Goal: Task Accomplishment & Management: Manage account settings

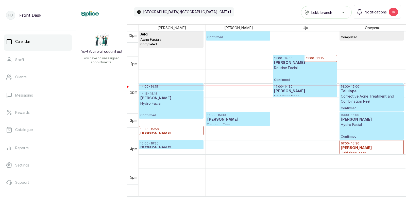
scroll to position [346, 0]
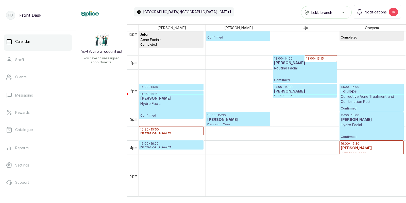
click at [352, 103] on p "Corrective Acne Treatment and Combination Peel" at bounding box center [372, 99] width 62 height 10
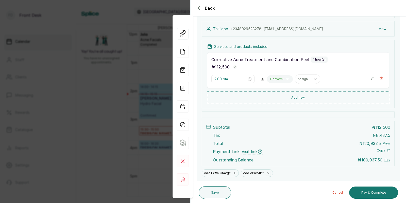
scroll to position [89, 0]
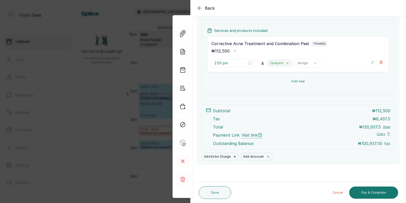
click at [297, 82] on button "Add new" at bounding box center [298, 81] width 182 height 12
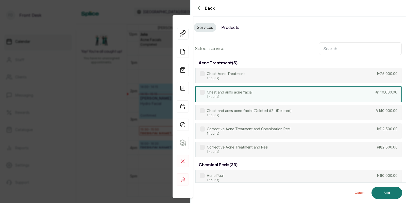
scroll to position [0, 0]
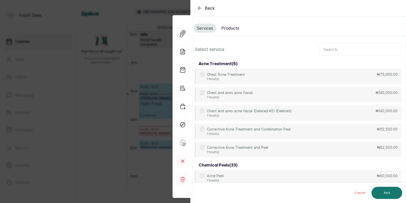
click at [233, 29] on button "Products" at bounding box center [230, 28] width 24 height 9
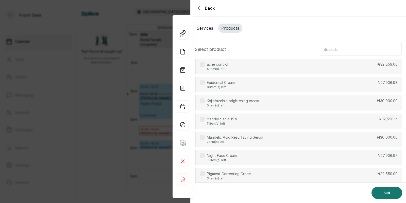
click at [337, 49] on input "text" at bounding box center [360, 49] width 83 height 13
click at [288, 64] on div "acne control 5 item(s) left ₦32,559.00" at bounding box center [298, 66] width 207 height 15
click at [381, 195] on button "Add" at bounding box center [387, 193] width 31 height 12
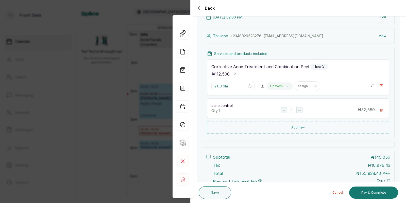
scroll to position [113, 0]
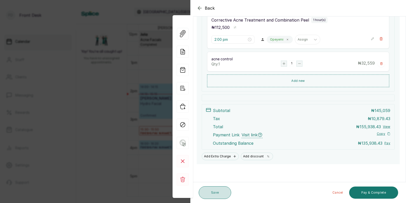
click at [208, 193] on button "Save" at bounding box center [215, 193] width 32 height 13
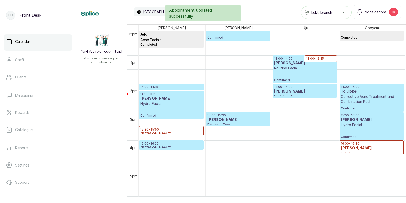
click at [362, 95] on p "Corrective Acne Treatment and Combination Peel" at bounding box center [372, 99] width 62 height 10
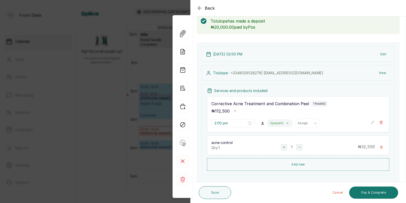
scroll to position [26, 0]
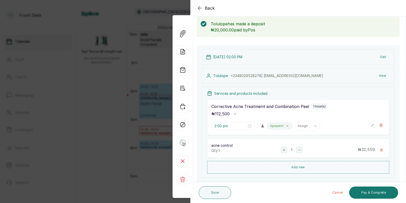
click at [109, 75] on div "Back Appointment Details Edit appointment 🚶 Walk-in (booked by Front Desk) Make…" at bounding box center [203, 101] width 406 height 203
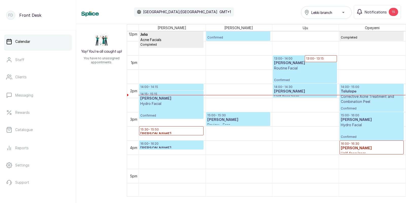
scroll to position [0, 0]
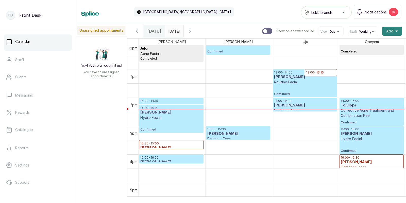
click at [390, 33] on span "Add" at bounding box center [389, 31] width 7 height 5
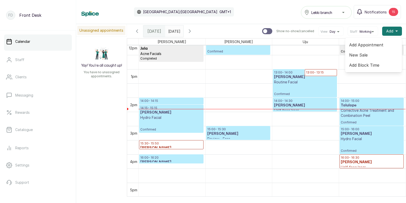
click at [367, 45] on span "Add Appointment" at bounding box center [373, 45] width 49 height 6
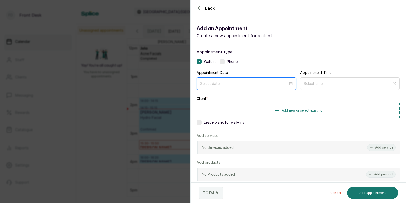
click at [280, 82] on input at bounding box center [244, 84] width 88 height 6
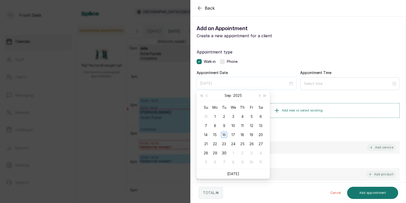
type input "[DATE]"
click at [225, 154] on div "30" at bounding box center [224, 153] width 6 height 6
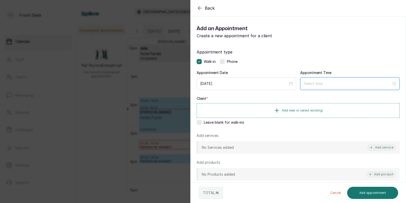
click at [319, 84] on input at bounding box center [348, 84] width 88 height 6
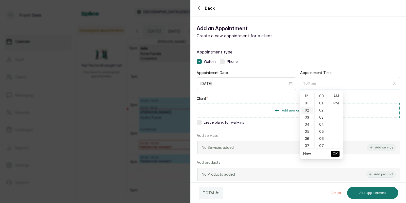
type input "2:00 am"
type input "12:00 am"
type input "1:00 am"
click at [290, 110] on span "Add new or select existing" at bounding box center [302, 110] width 41 height 4
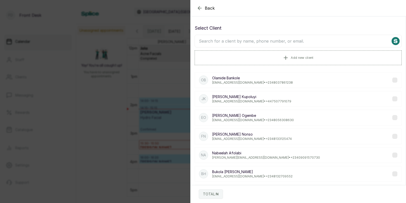
click at [302, 43] on input "text" at bounding box center [298, 41] width 207 height 13
type input "tolu"
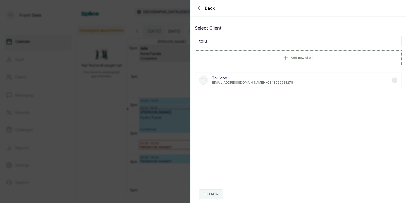
click at [228, 80] on p "Tolulope" at bounding box center [252, 78] width 81 height 5
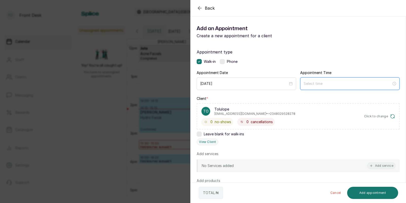
click at [340, 81] on input at bounding box center [348, 84] width 88 height 6
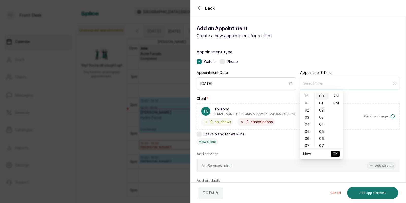
type input "12:00 am"
click at [304, 102] on div "01" at bounding box center [307, 103] width 12 height 7
type input "1:00 pm"
click at [338, 104] on div "PM" at bounding box center [336, 103] width 12 height 7
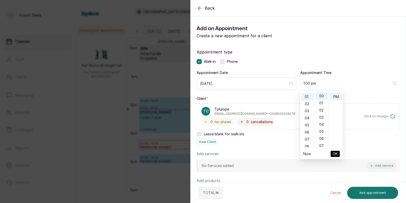
click at [335, 155] on span "OK" at bounding box center [335, 154] width 5 height 10
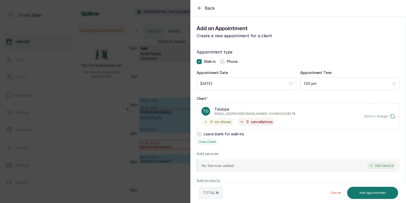
click at [378, 168] on button "Add service" at bounding box center [381, 166] width 28 height 7
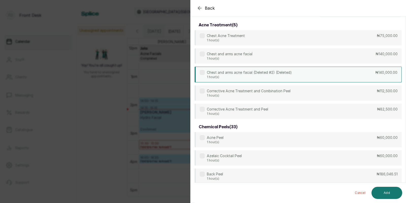
scroll to position [0, 0]
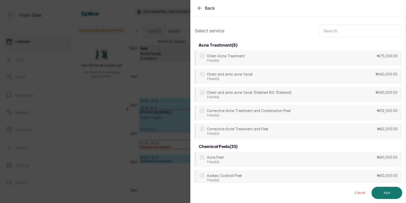
click at [344, 31] on input "text" at bounding box center [360, 31] width 83 height 13
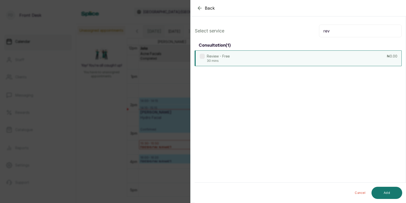
type input "rev"
click at [272, 55] on div "Review - Free 30 mins ₦0.00" at bounding box center [298, 59] width 207 height 16
click at [389, 192] on button "Add" at bounding box center [387, 193] width 31 height 12
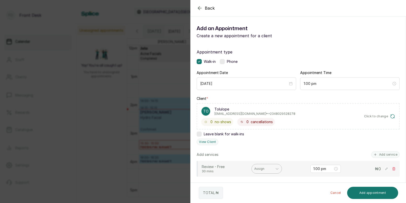
click at [270, 168] on div at bounding box center [262, 169] width 16 height 5
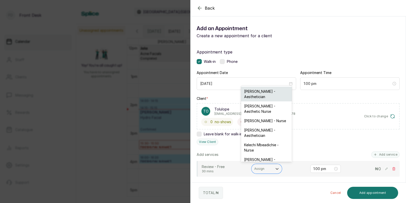
click at [261, 92] on div "[PERSON_NAME] - Aesthetician" at bounding box center [266, 94] width 51 height 15
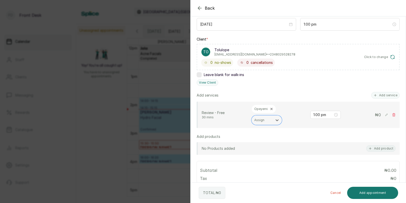
scroll to position [140, 0]
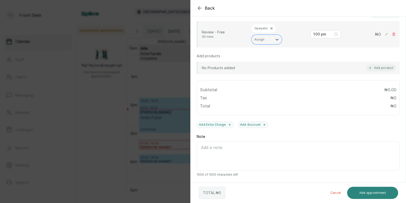
click at [364, 197] on button "Add appointment" at bounding box center [372, 193] width 51 height 12
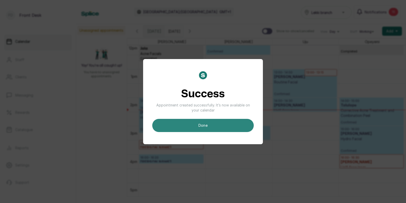
click at [234, 121] on button "done" at bounding box center [203, 125] width 102 height 13
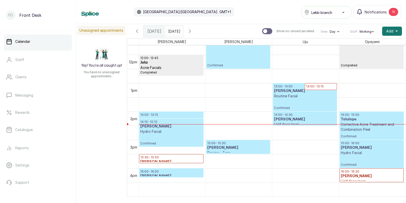
scroll to position [342, 0]
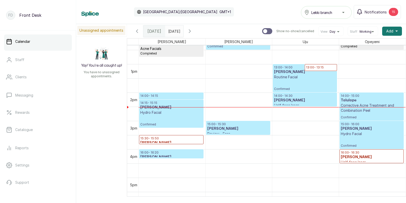
click at [290, 91] on div at bounding box center [305, 92] width 64 height 2
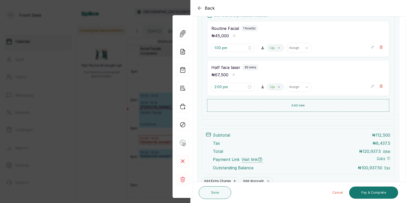
scroll to position [108, 0]
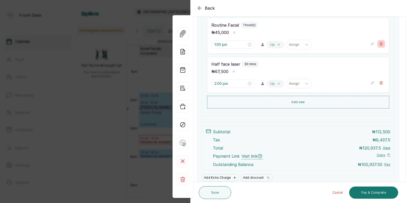
click at [378, 46] on button "Show no-show/cancelled" at bounding box center [381, 44] width 8 height 8
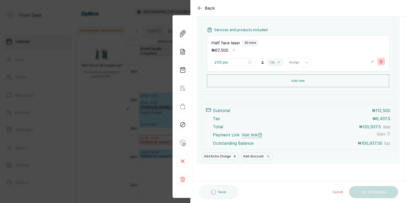
scroll to position [90, 0]
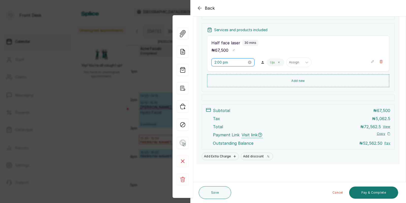
click at [235, 64] on input "2:00 pm" at bounding box center [230, 63] width 32 height 6
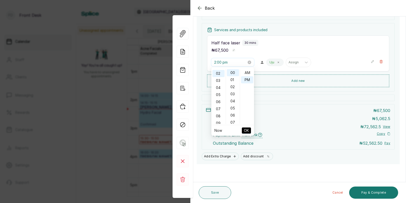
scroll to position [6, 0]
click at [220, 74] on div "02" at bounding box center [218, 73] width 12 height 7
click at [218, 77] on div "01" at bounding box center [218, 77] width 12 height 7
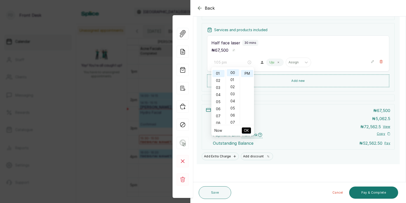
type input "1:00 pm"
click at [245, 130] on span "OK" at bounding box center [246, 131] width 5 height 10
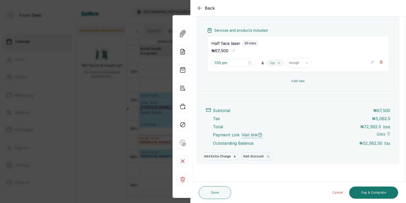
scroll to position [90, 0]
click at [312, 82] on button "Add new" at bounding box center [298, 81] width 182 height 12
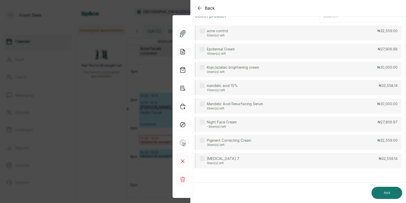
scroll to position [28, 0]
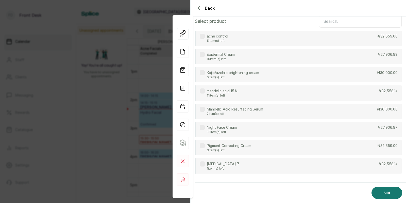
click at [333, 22] on input "text" at bounding box center [360, 21] width 83 height 13
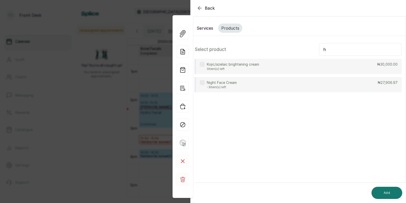
type input "hy"
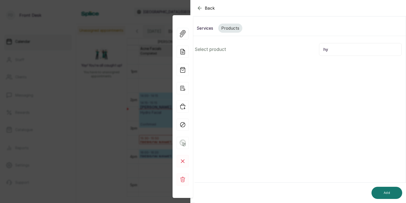
click at [206, 26] on button "Services" at bounding box center [205, 28] width 23 height 9
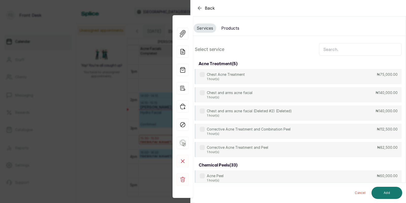
click at [331, 52] on input "text" at bounding box center [360, 49] width 83 height 13
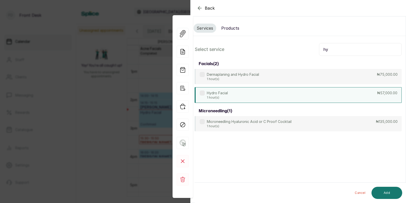
type input "hy"
click at [259, 96] on div "Hydro Facial 1 hour(s) ₦57,000.00" at bounding box center [298, 95] width 207 height 16
click at [384, 195] on button "Add" at bounding box center [387, 193] width 31 height 12
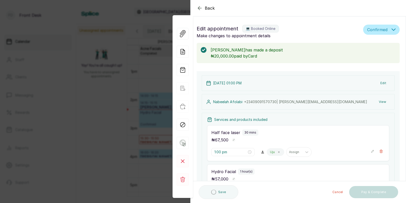
type input "1:30 pm"
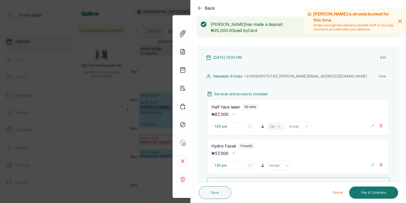
scroll to position [32, 0]
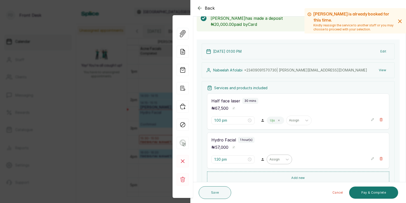
click at [270, 158] on div at bounding box center [275, 159] width 11 height 5
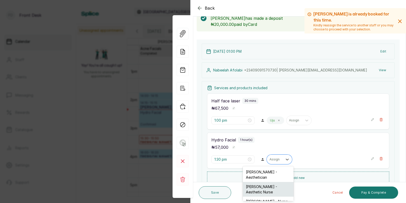
click at [258, 188] on div "[PERSON_NAME] - Aesthetic Nurse" at bounding box center [268, 189] width 51 height 15
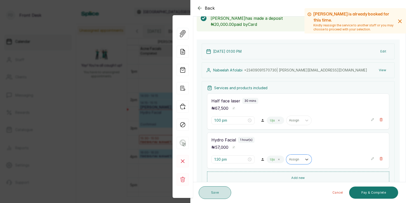
click at [218, 191] on button "Save" at bounding box center [215, 193] width 32 height 13
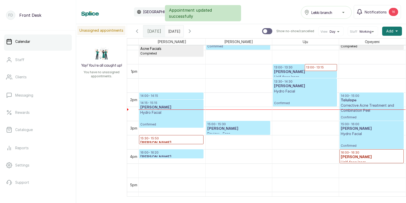
click at [311, 94] on p "Confirmed" at bounding box center [305, 99] width 62 height 11
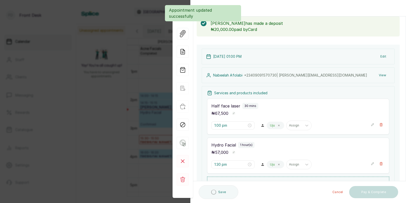
scroll to position [129, 0]
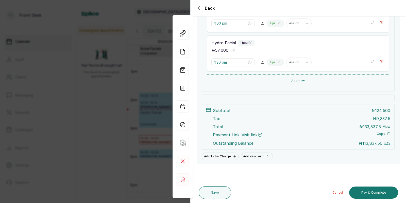
click at [107, 89] on div "Back Appointment Details Edit appointment 💻 Booked Online Make changes to appoi…" at bounding box center [203, 101] width 406 height 203
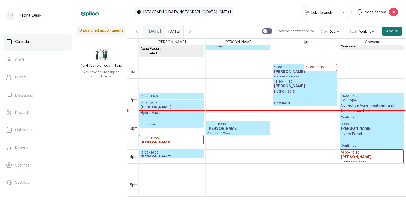
click at [222, 127] on h3 "[PERSON_NAME]" at bounding box center [238, 128] width 62 height 5
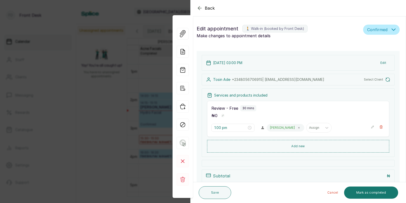
type input "3:00 pm"
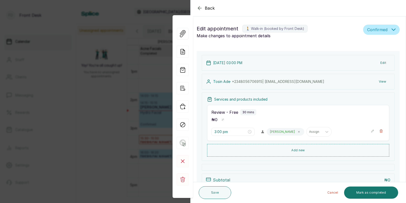
click at [53, 105] on div "Back Appointment Details Edit appointment 🚶 Walk-in (booked by Front Desk) Make…" at bounding box center [203, 101] width 406 height 203
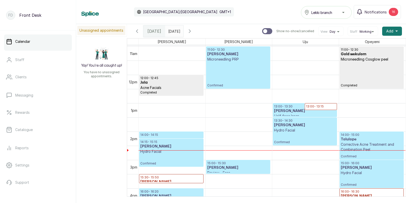
scroll to position [302, 0]
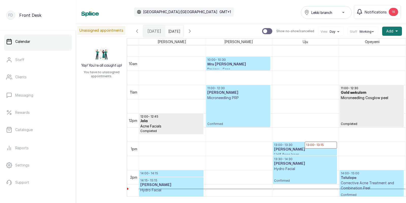
click at [214, 93] on h3 "[PERSON_NAME]" at bounding box center [238, 92] width 62 height 5
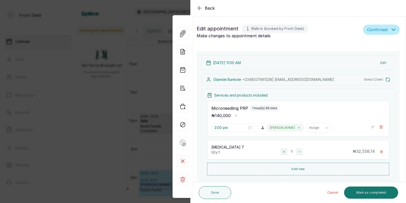
type input "11:00 am"
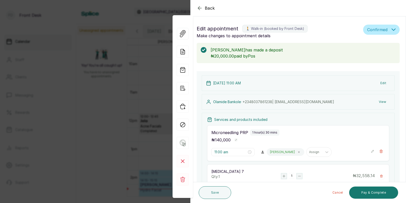
click at [116, 93] on div "Back Appointment Details Edit appointment 🚶 Walk-in (booked by Front Desk) Make…" at bounding box center [203, 101] width 406 height 203
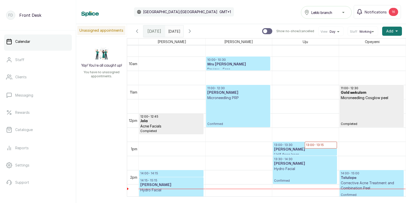
click at [231, 103] on p "Confirmed" at bounding box center [238, 114] width 62 height 26
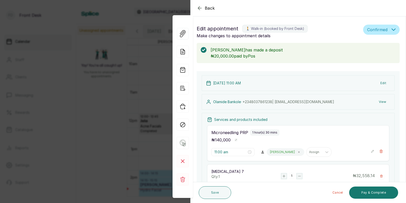
scroll to position [113, 0]
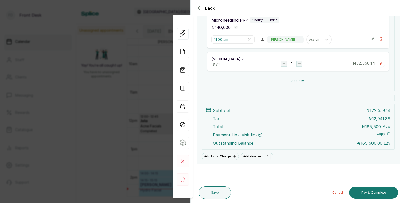
click at [100, 88] on div "Back Appointment Details Edit appointment 🚶 Walk-in (booked by Front Desk) Make…" at bounding box center [203, 101] width 406 height 203
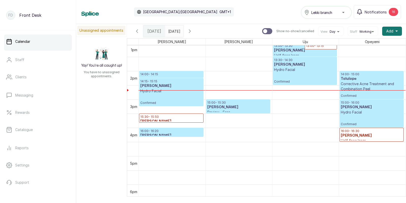
scroll to position [381, 0]
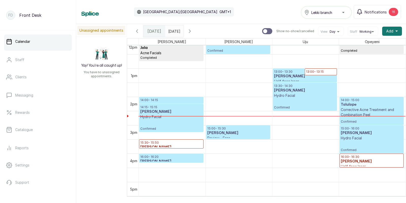
click at [369, 107] on h3 "Tolulope" at bounding box center [372, 104] width 62 height 5
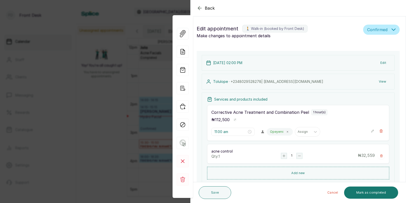
type input "2:00 pm"
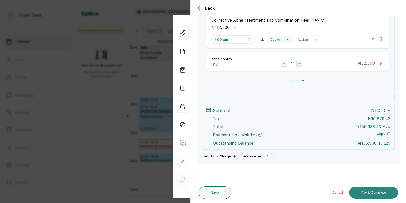
click at [377, 196] on button "Pay & Complete" at bounding box center [373, 193] width 49 height 12
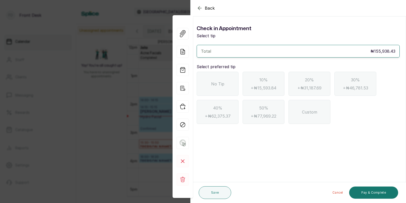
click at [219, 82] on span "No Tip" at bounding box center [217, 84] width 13 height 6
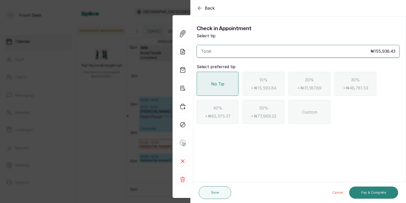
click at [363, 195] on button "Pay & Complete" at bounding box center [373, 193] width 49 height 12
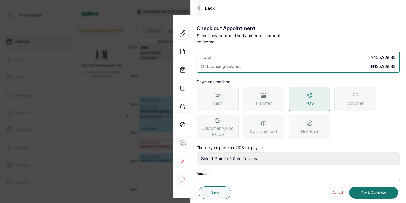
click at [244, 153] on select "Select Point-of-Sale Terminal SKN ANALYTICS MED AESTHETIC LIMITED Fairmoney Mic…" at bounding box center [298, 159] width 203 height 13
select select "43129536-bd7e-4b6d-8e8c-ab2c46322d67"
click at [240, 182] on input "text" at bounding box center [302, 185] width 190 height 7
click at [92, 140] on div "Back Appointment Details Check out Appointment Select payment method and enter …" at bounding box center [203, 101] width 406 height 203
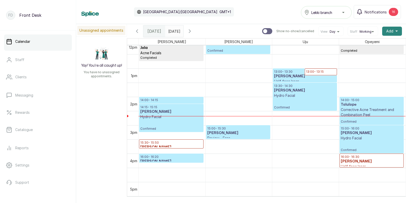
click at [391, 32] on span "Add" at bounding box center [389, 31] width 7 height 5
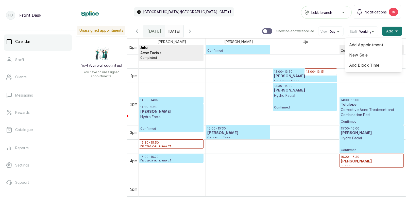
click at [369, 44] on span "Add Appointment" at bounding box center [373, 45] width 49 height 6
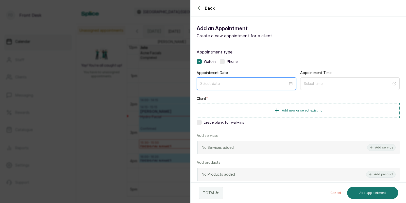
click at [260, 82] on input at bounding box center [244, 84] width 88 height 6
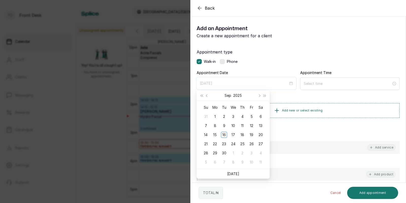
type input "[DATE]"
click at [252, 136] on div "19" at bounding box center [251, 135] width 6 height 6
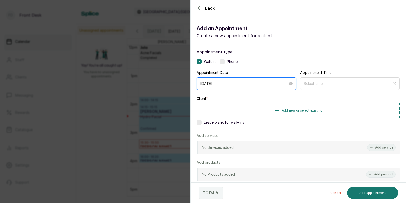
click at [250, 84] on input "[DATE]" at bounding box center [244, 84] width 88 height 6
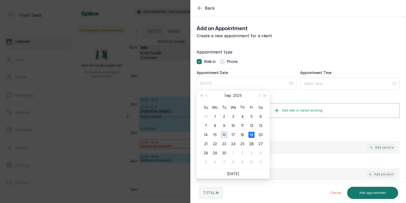
type input "[DATE]"
click at [252, 144] on div "26" at bounding box center [251, 144] width 6 height 6
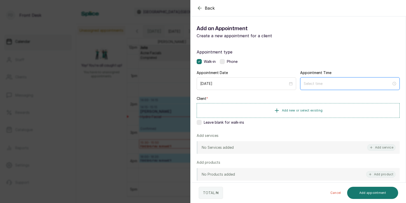
click at [347, 83] on input at bounding box center [348, 84] width 88 height 6
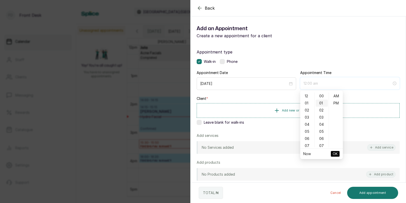
type input "12:01 am"
type input "4:00 am"
click at [305, 99] on div "10" at bounding box center [307, 98] width 12 height 7
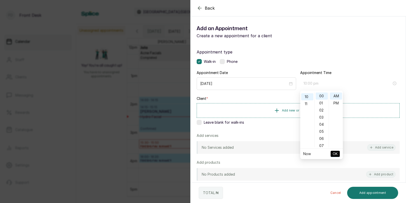
type input "10:00 am"
click at [335, 155] on span "OK" at bounding box center [335, 154] width 5 height 10
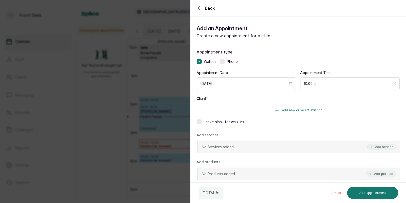
click at [302, 110] on span "Add new or select existing" at bounding box center [302, 110] width 41 height 4
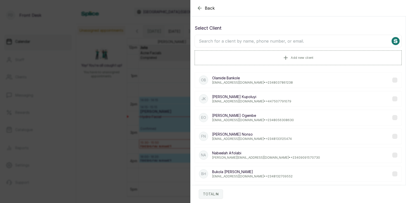
click at [316, 41] on input "text" at bounding box center [298, 41] width 207 height 13
type input "tosin"
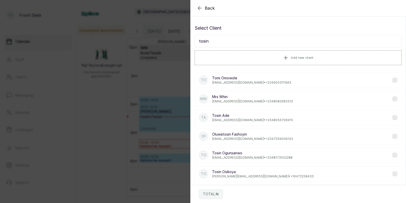
click at [229, 119] on p "[EMAIL_ADDRESS][DOMAIN_NAME] • [PHONE_NUMBER]" at bounding box center [252, 120] width 81 height 4
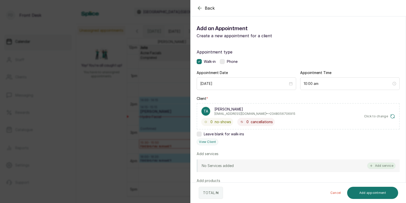
click at [380, 165] on button "Add service" at bounding box center [381, 166] width 28 height 7
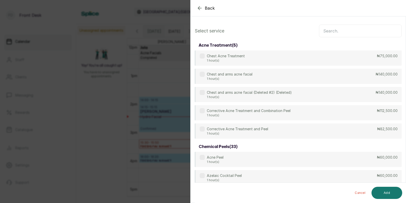
click at [328, 31] on input "text" at bounding box center [360, 31] width 83 height 13
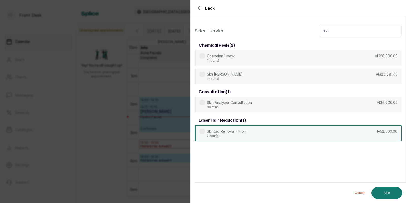
type input "sk"
click at [227, 130] on p "Skintag Removal - From" at bounding box center [227, 131] width 40 height 5
click at [385, 191] on button "Add" at bounding box center [387, 193] width 31 height 12
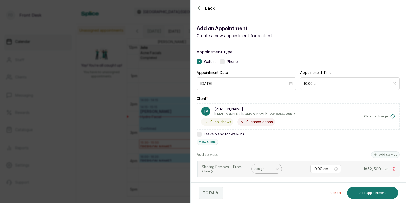
click at [268, 171] on div at bounding box center [262, 169] width 16 height 5
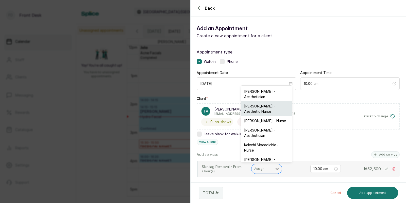
scroll to position [0, 0]
click at [252, 116] on div "[PERSON_NAME] - Nurse" at bounding box center [266, 120] width 51 height 9
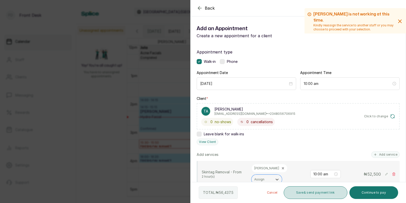
click at [302, 194] on button "Save & send payment link" at bounding box center [316, 193] width 64 height 13
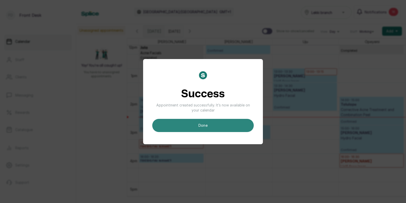
click at [201, 124] on button "done" at bounding box center [203, 125] width 102 height 13
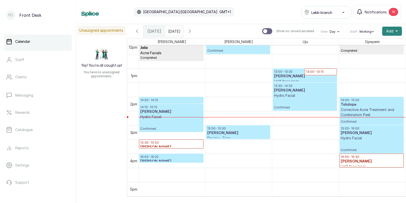
click at [391, 31] on span "Add" at bounding box center [389, 31] width 7 height 5
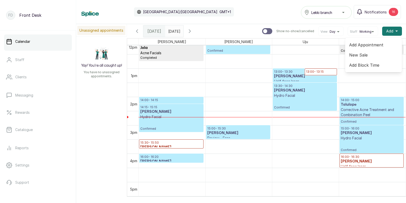
click at [369, 46] on span "Add Appointment" at bounding box center [373, 45] width 49 height 6
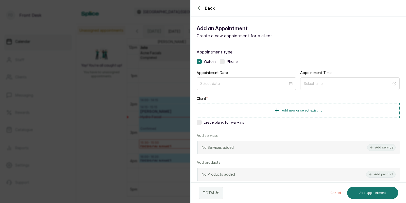
click at [273, 90] on div "Appointment type Walk-in Phone Appointment Date Appointment Time Client * Add n…" at bounding box center [298, 146] width 215 height 206
click at [274, 84] on input at bounding box center [244, 84] width 88 height 6
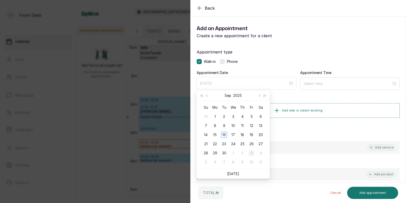
type input "[DATE]"
click at [252, 153] on div "3" at bounding box center [251, 153] width 6 height 6
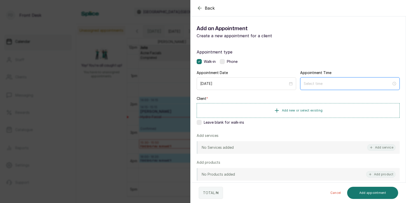
click at [326, 82] on input at bounding box center [348, 84] width 88 height 6
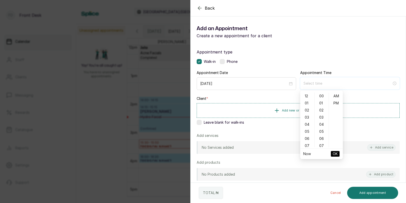
type input "12:00 am"
click at [309, 130] on div "10" at bounding box center [307, 130] width 12 height 7
type input "10:00 am"
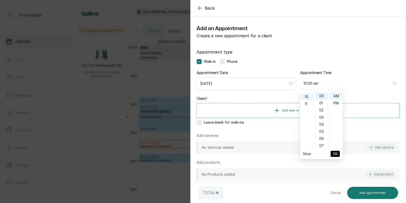
click at [337, 153] on span "OK" at bounding box center [335, 154] width 5 height 10
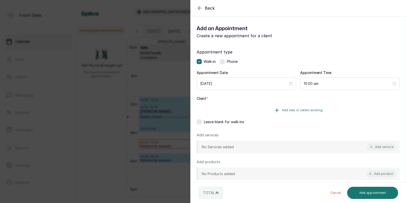
click at [296, 113] on button "Add new or select existing" at bounding box center [298, 110] width 203 height 14
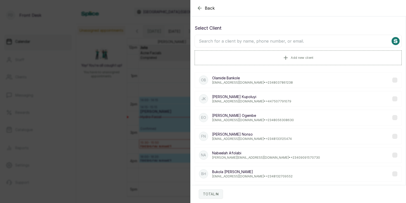
click at [283, 41] on input "text" at bounding box center [298, 41] width 207 height 13
type input "tosin"
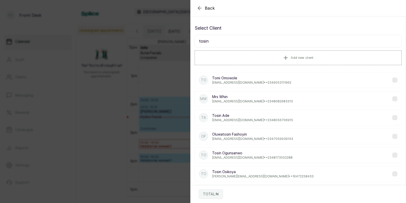
click at [223, 118] on p "[PERSON_NAME]" at bounding box center [252, 115] width 81 height 5
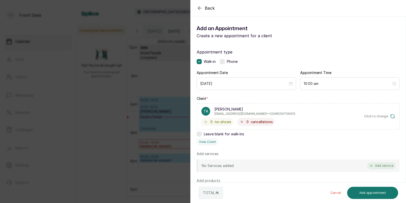
click at [384, 164] on button "Add service" at bounding box center [381, 166] width 28 height 7
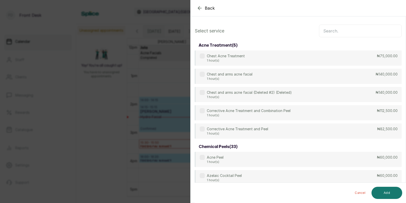
click at [349, 31] on input "text" at bounding box center [360, 31] width 83 height 13
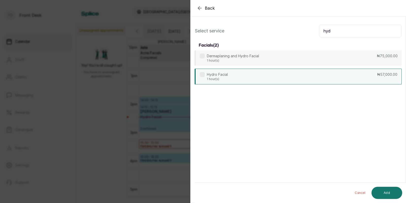
type input "hyd"
click at [253, 75] on div "Hydro Facial 1 hour(s) ₦57,000.00" at bounding box center [298, 77] width 207 height 16
click at [389, 191] on button "Add" at bounding box center [387, 193] width 31 height 12
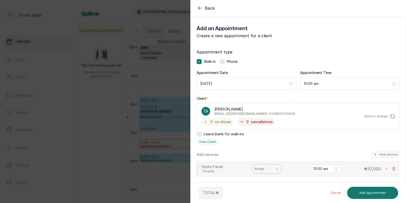
click at [266, 171] on div "Assign" at bounding box center [262, 169] width 21 height 7
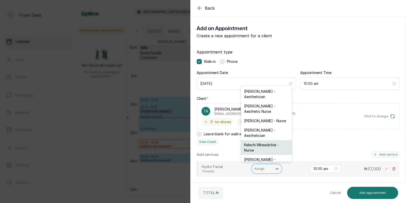
scroll to position [13, 0]
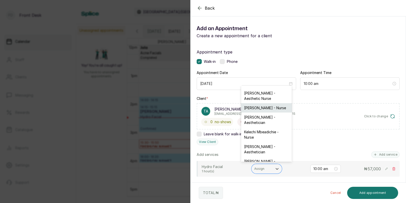
click at [261, 103] on div "[PERSON_NAME] - Nurse" at bounding box center [266, 107] width 51 height 9
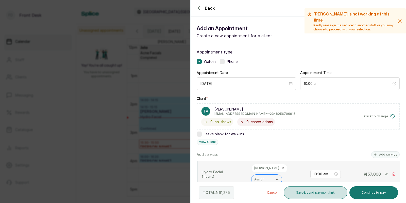
click at [317, 196] on button "Save & send payment link" at bounding box center [316, 193] width 64 height 13
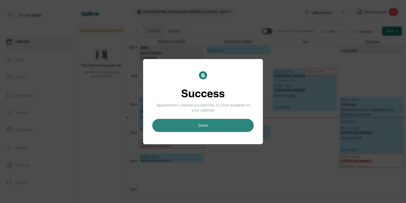
click at [225, 123] on button "done" at bounding box center [203, 125] width 102 height 13
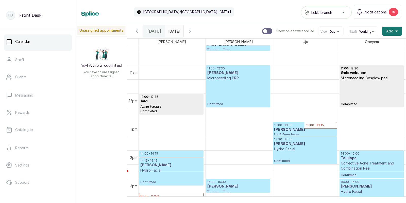
scroll to position [291, 0]
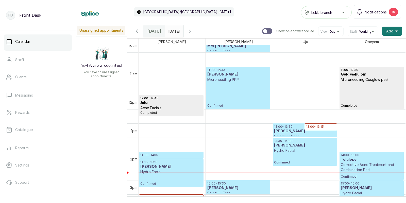
click at [362, 163] on p "Corrective Acne Treatment and Combination Peel" at bounding box center [372, 167] width 62 height 10
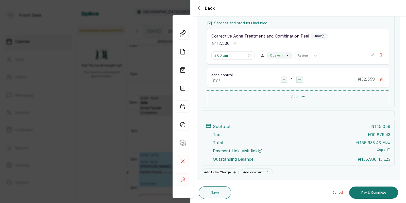
scroll to position [171, 0]
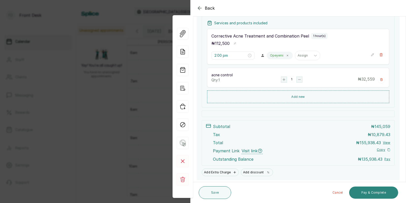
click at [374, 191] on button "Pay & Complete" at bounding box center [373, 193] width 49 height 12
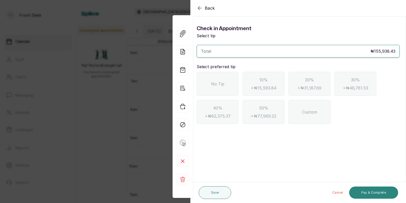
scroll to position [0, 0]
click at [302, 54] on div "Total ₦155,938.43" at bounding box center [298, 51] width 194 height 6
click at [226, 86] on div "No Tip" at bounding box center [218, 84] width 42 height 24
click at [369, 192] on button "Pay & Complete" at bounding box center [373, 193] width 49 height 12
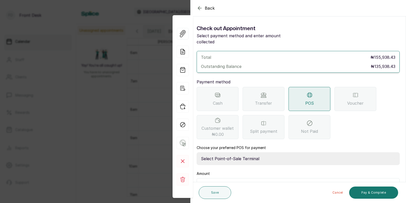
click at [313, 92] on div "POS" at bounding box center [310, 99] width 42 height 24
click at [260, 153] on select "Select Point-of-Sale Terminal SKN ANALYTICS MED AESTHETIC LIMITED Fairmoney Mic…" at bounding box center [298, 159] width 203 height 13
select select "43129536-bd7e-4b6d-8e8c-ab2c46322d67"
click at [250, 182] on input "text" at bounding box center [302, 185] width 190 height 7
type input "135,938.43"
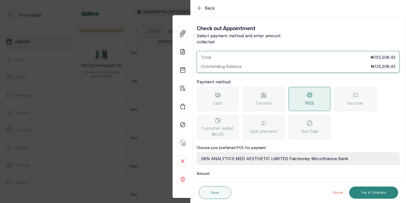
click at [371, 193] on button "Pay & Complete" at bounding box center [373, 193] width 49 height 12
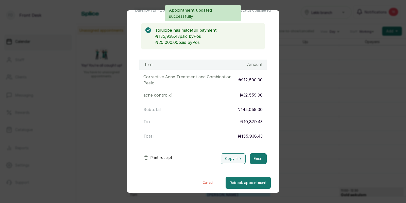
scroll to position [41, 0]
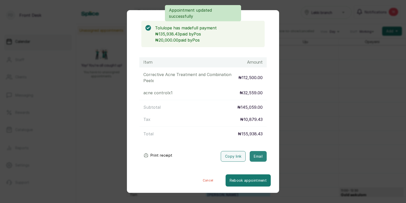
click at [259, 155] on button "Email" at bounding box center [258, 156] width 17 height 11
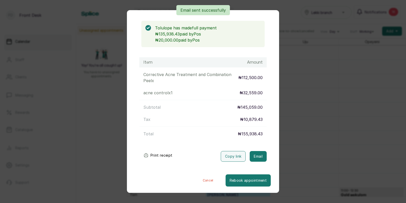
click at [331, 136] on div "Transaction Details Booking ID: # SPsORER8 Date: [DATE] ・ 2:00 PM Billed to: To…" at bounding box center [203, 101] width 406 height 203
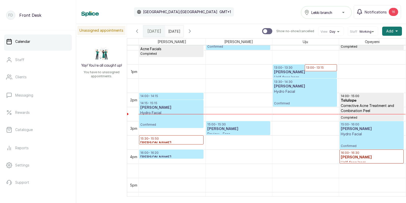
scroll to position [348, 0]
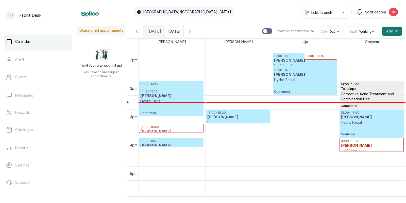
click at [239, 115] on h3 "[PERSON_NAME]" at bounding box center [238, 117] width 62 height 5
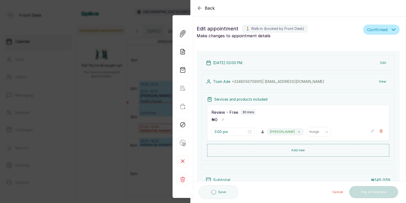
click at [239, 115] on div "Review - Free 30 mins" at bounding box center [298, 112] width 174 height 6
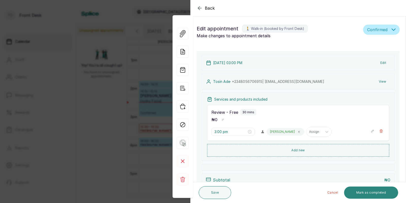
click at [375, 192] on button "Mark as completed" at bounding box center [371, 193] width 54 height 12
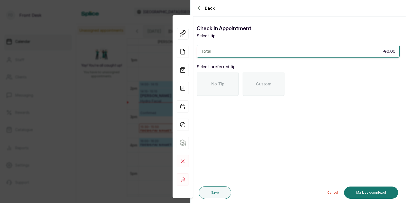
click at [222, 86] on span "No Tip" at bounding box center [217, 84] width 13 height 6
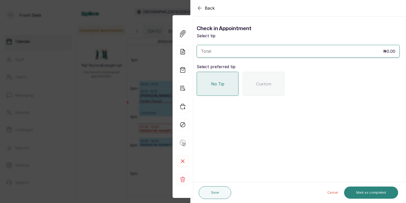
click at [360, 191] on button "Mark as completed" at bounding box center [371, 193] width 54 height 12
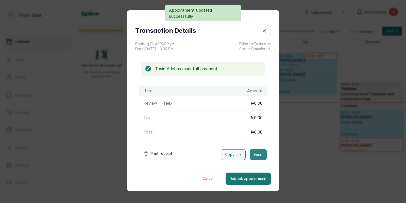
click at [258, 154] on button "Email" at bounding box center [258, 154] width 17 height 11
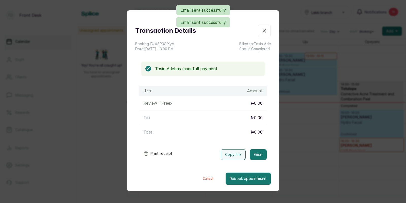
click at [330, 155] on div "Transaction Details Booking ID: # SP3CiXyV Date: [DATE] ・ 3:00 PM Billed to: [P…" at bounding box center [203, 101] width 406 height 203
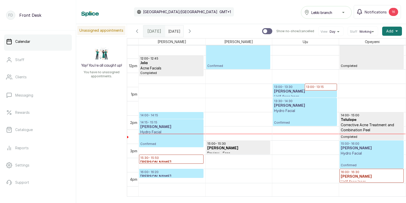
scroll to position [331, 0]
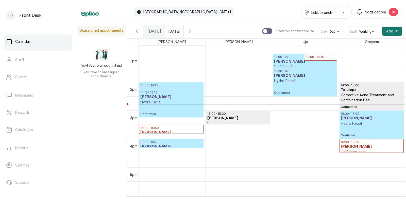
click at [161, 86] on p "14:00 - 14:15" at bounding box center [171, 86] width 62 height 4
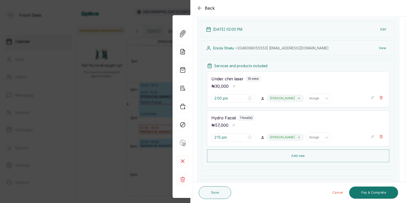
click at [156, 69] on div "Back Appointment Details Edit appointment 🚶 Walk-in (booked by Front Desk) Make…" at bounding box center [203, 101] width 406 height 203
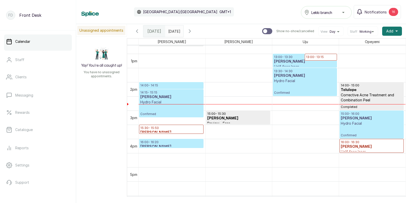
click at [151, 132] on h3 "[PERSON_NAME]" at bounding box center [171, 132] width 62 height 5
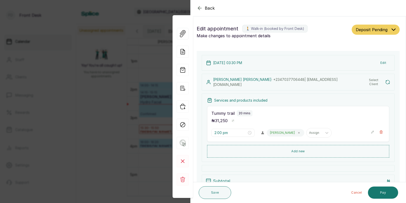
type input "3:30 pm"
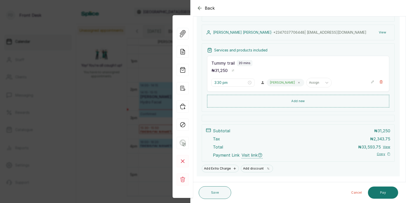
click at [100, 121] on div "Back Appointment Details Edit appointment 🚶 Walk-in (booked by Front Desk) Make…" at bounding box center [203, 101] width 406 height 203
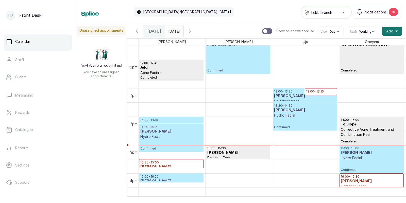
scroll to position [313, 0]
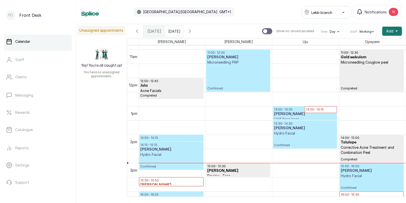
click at [318, 110] on p "13:00 - 13:15" at bounding box center [321, 110] width 30 height 4
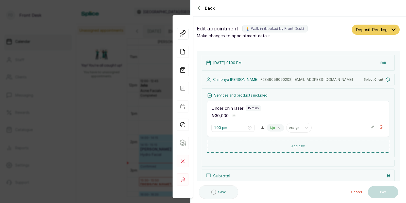
type input "1:00 pm"
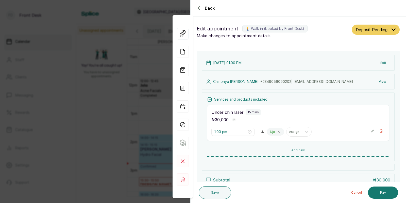
click at [117, 116] on div "Back Appointment Details Edit appointment 🚶 Walk-in (booked by Front Desk) Make…" at bounding box center [203, 101] width 406 height 203
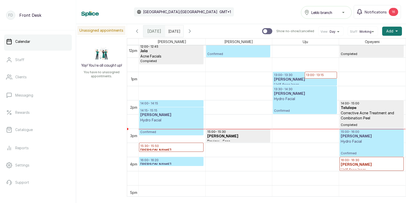
scroll to position [342, 0]
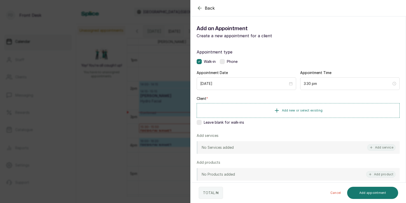
click at [85, 107] on div "Back Add Appointment Add an Appointment Create a new appointment for a client A…" at bounding box center [203, 101] width 406 height 203
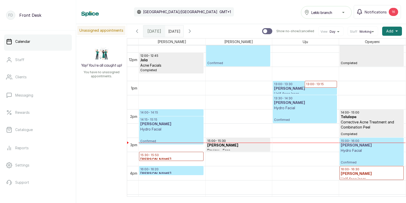
scroll to position [330, 0]
